Goal: Transaction & Acquisition: Purchase product/service

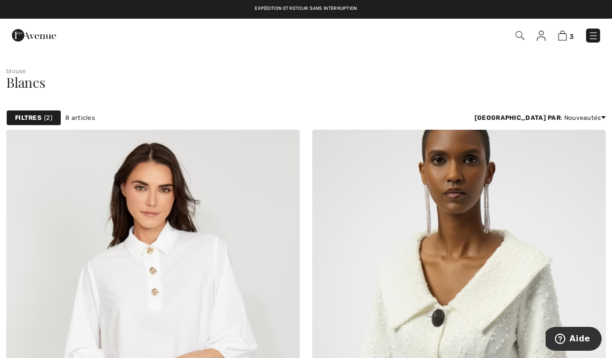
click at [516, 44] on div "3 Commander" at bounding box center [432, 35] width 352 height 21
click at [520, 37] on img at bounding box center [520, 35] width 9 height 9
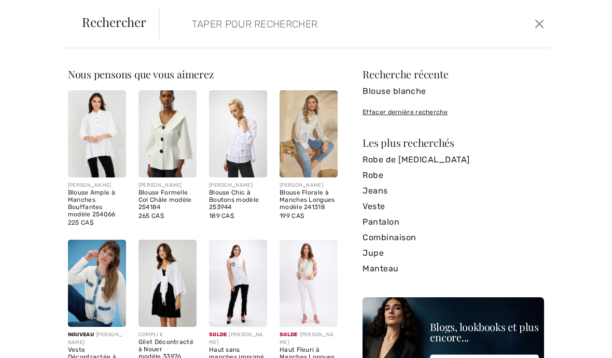
click at [205, 35] on input "search" at bounding box center [314, 23] width 261 height 31
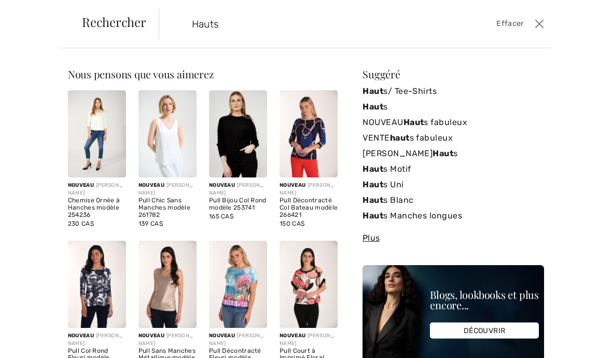
type input "Hauts"
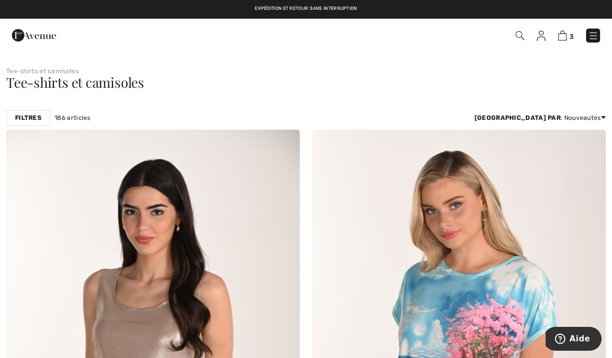
click at [28, 122] on div "Filtres" at bounding box center [28, 118] width 44 height 16
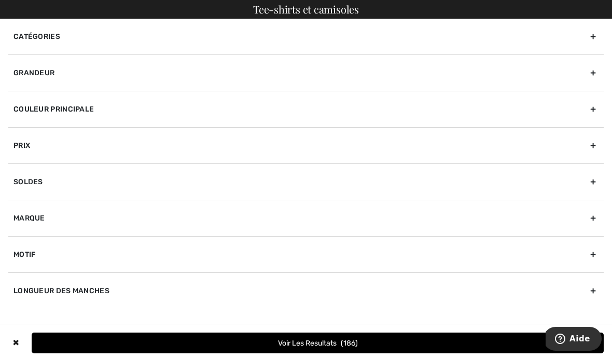
click at [50, 118] on div "Couleur Principale" at bounding box center [306, 109] width 596 height 36
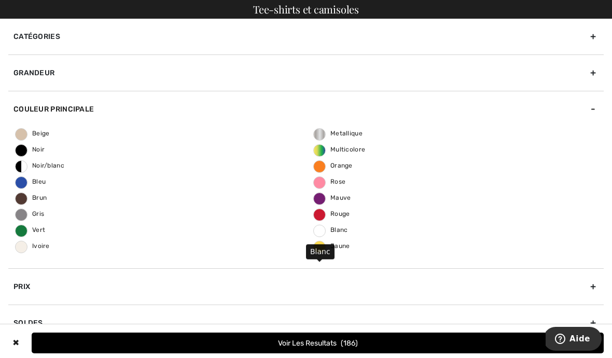
click at [326, 232] on span "Blanc" at bounding box center [331, 229] width 34 height 7
click at [0, 0] on input "Blanc" at bounding box center [0, 0] width 0 height 0
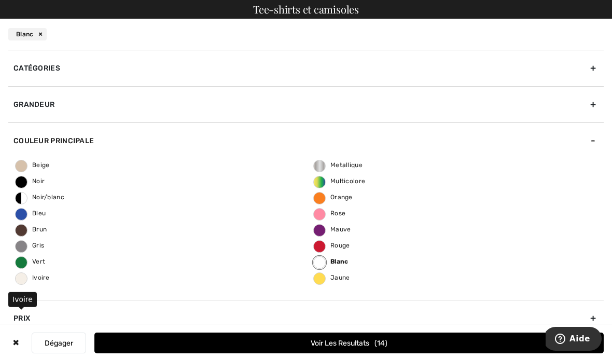
click at [24, 281] on label "Ivoire" at bounding box center [21, 278] width 12 height 12
click at [0, 0] on input "Ivoire" at bounding box center [0, 0] width 0 height 0
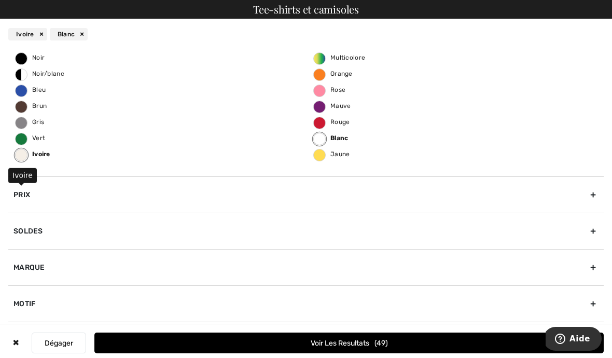
scroll to position [124, 0]
click at [498, 340] on button "Voir les resultats 49" at bounding box center [349, 343] width 510 height 21
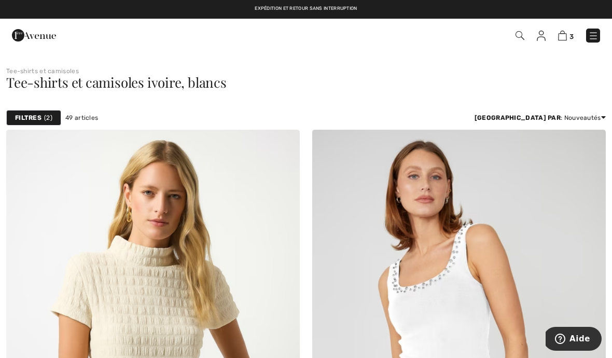
click at [523, 40] on img at bounding box center [520, 35] width 9 height 9
